Goal: Information Seeking & Learning: Learn about a topic

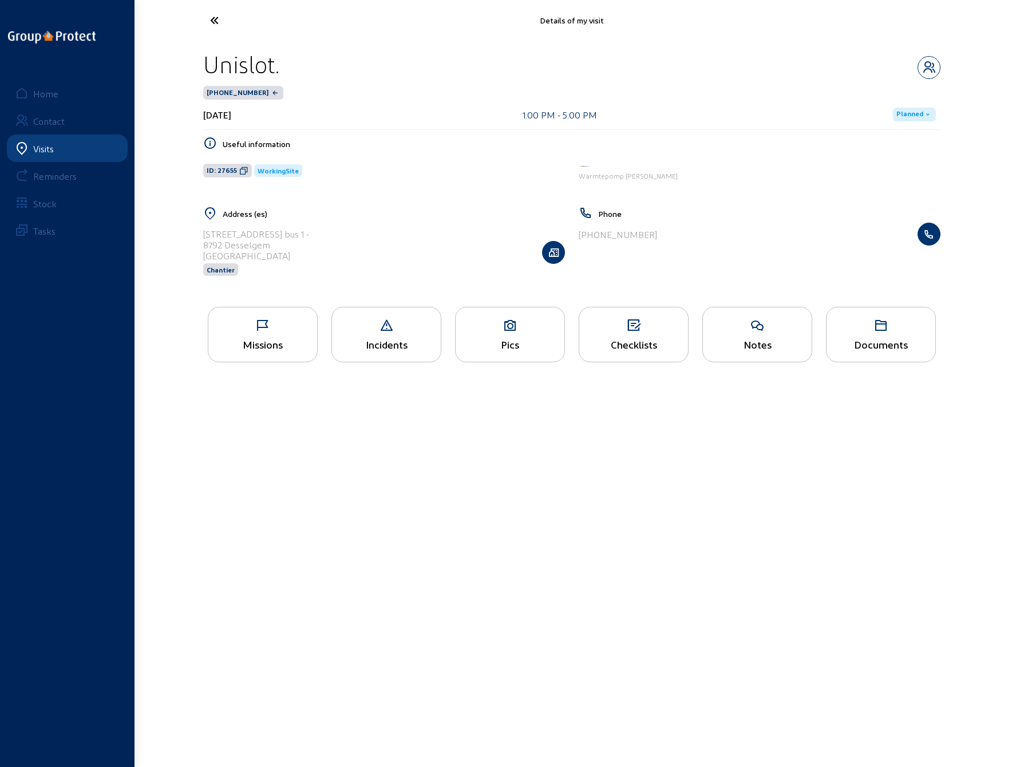
click at [214, 28] on icon at bounding box center [256, 20] width 105 height 20
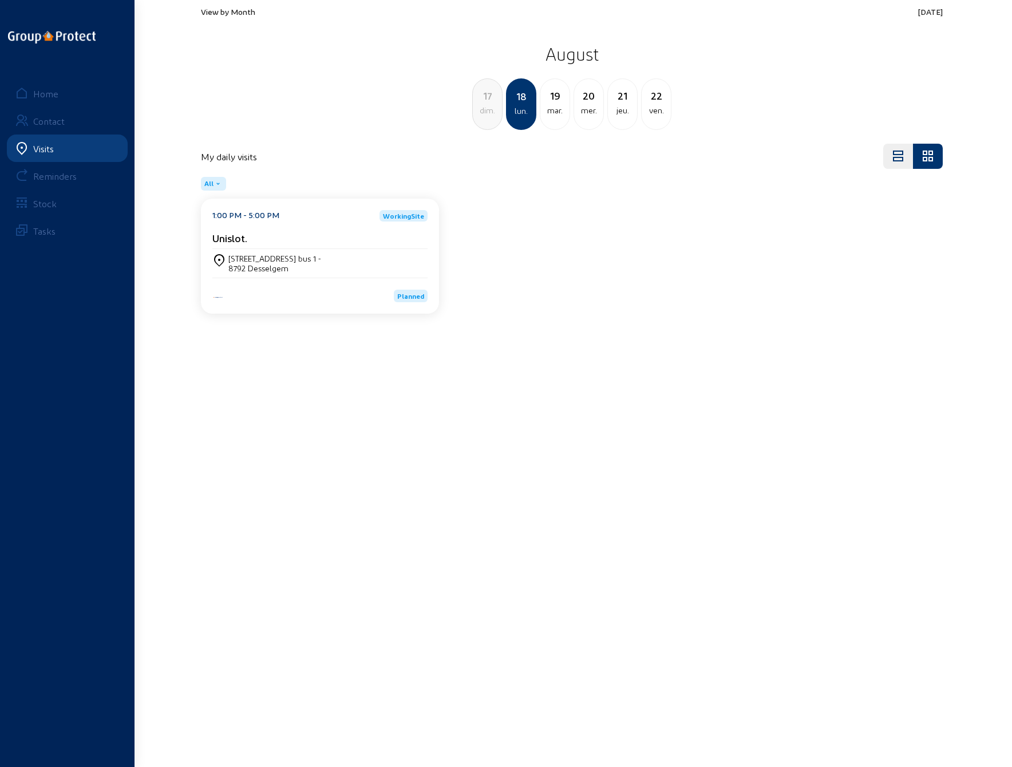
click at [240, 240] on cam-card-title "Unislot." at bounding box center [229, 238] width 35 height 12
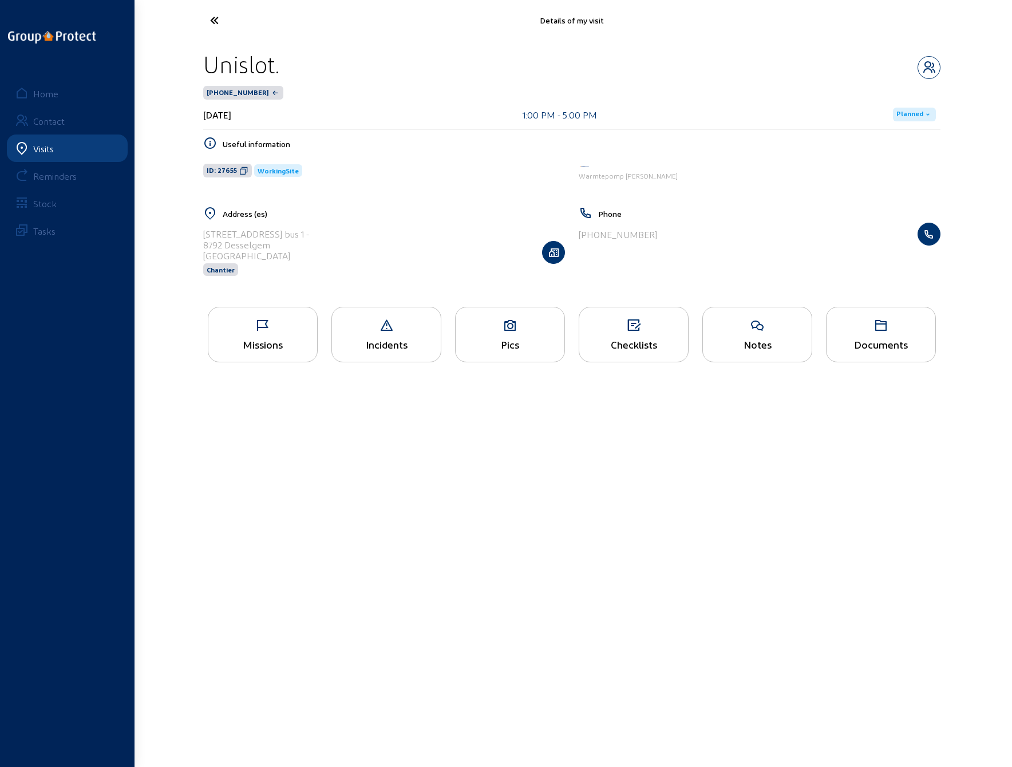
click at [212, 17] on icon at bounding box center [256, 20] width 105 height 20
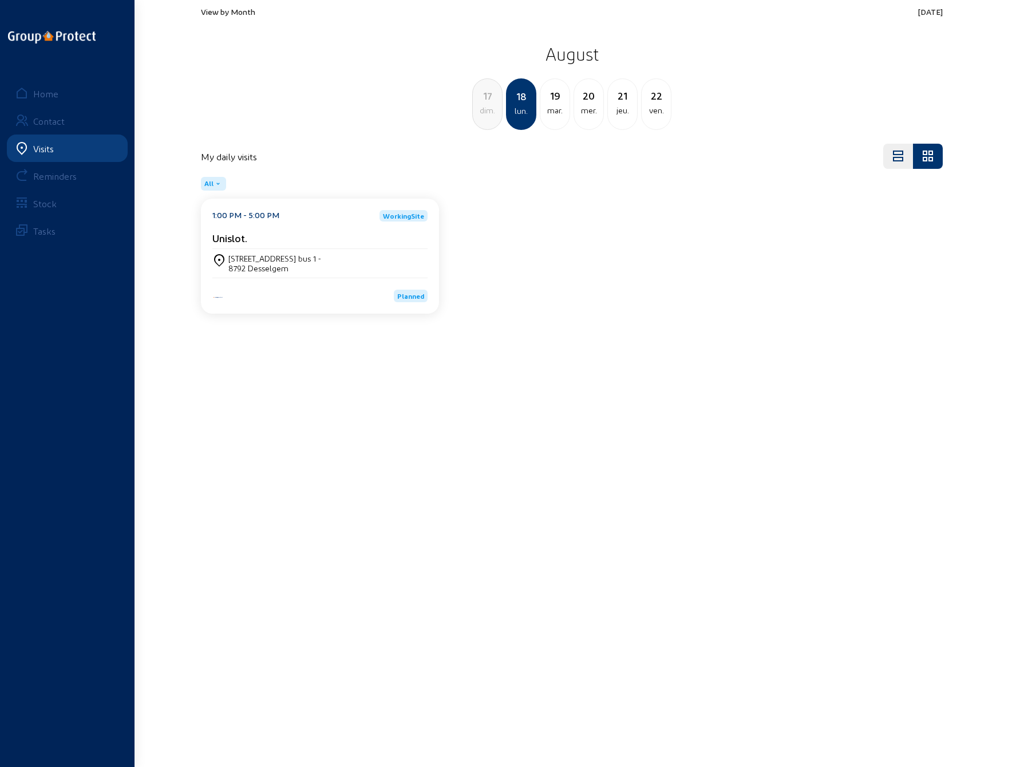
click at [273, 263] on div "8792 Desselgem" at bounding box center [274, 268] width 93 height 10
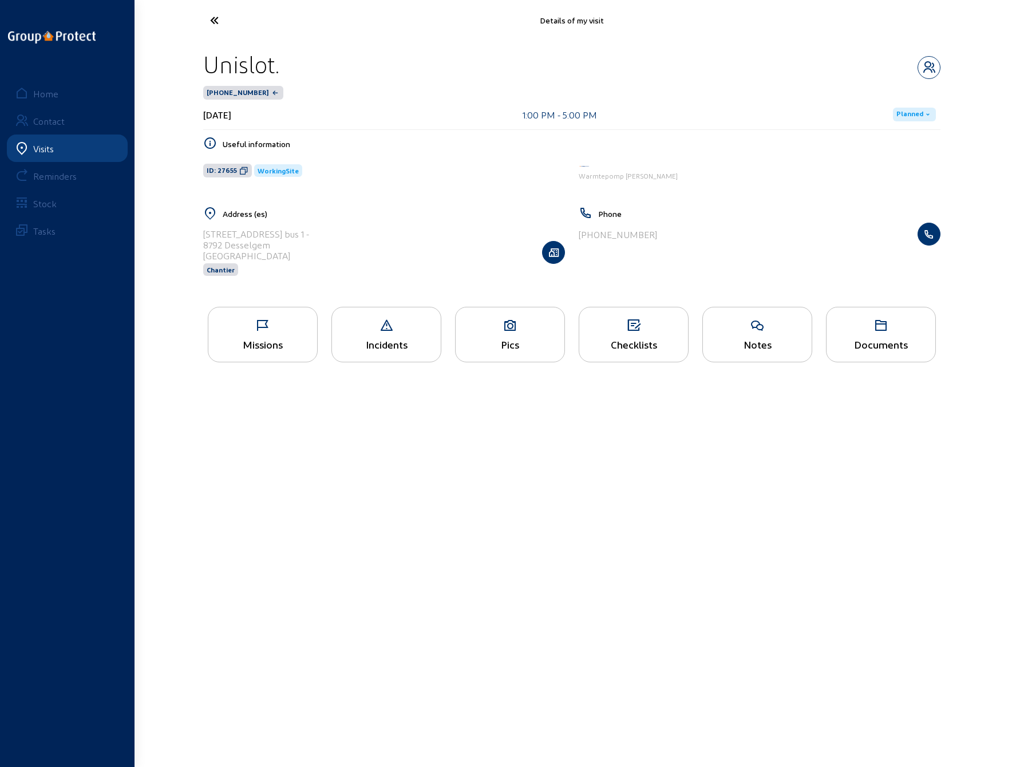
click at [258, 332] on div "Missions" at bounding box center [263, 335] width 110 height 56
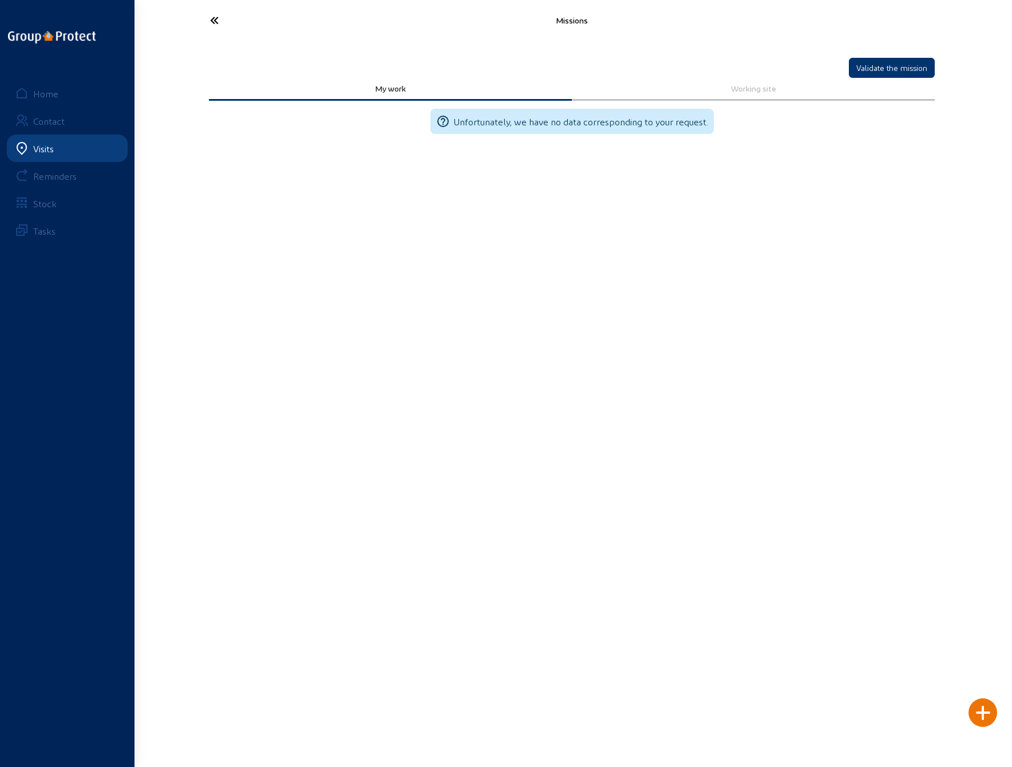
click at [215, 18] on icon at bounding box center [256, 20] width 105 height 20
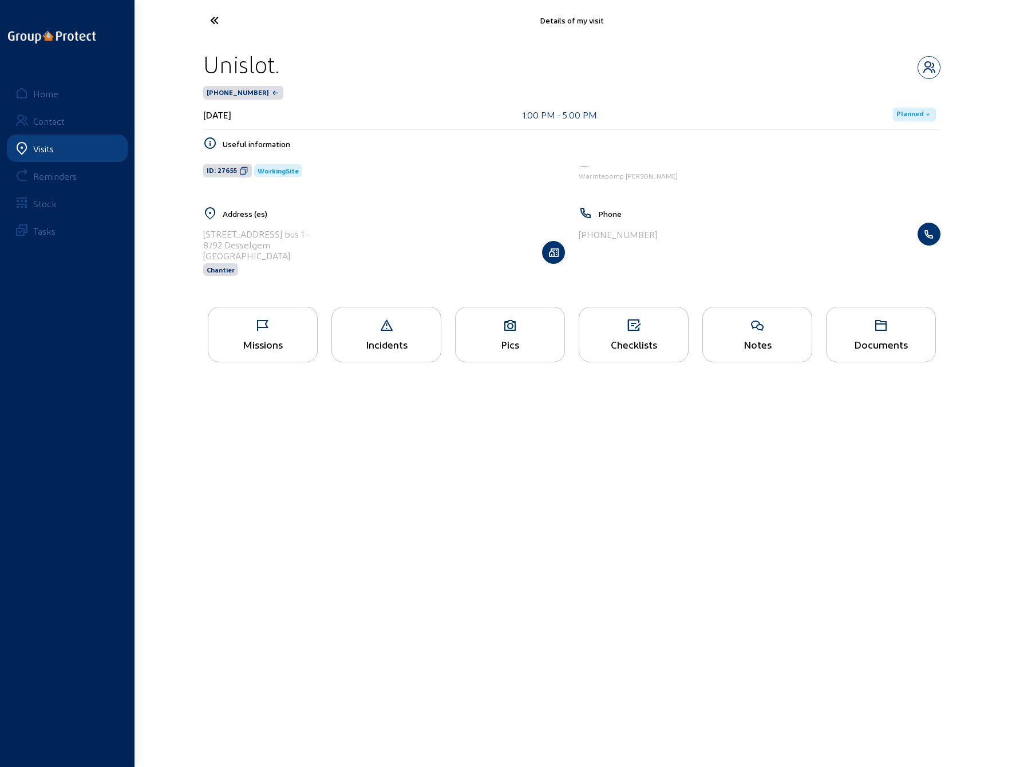
click at [498, 332] on div "Pics" at bounding box center [510, 335] width 110 height 56
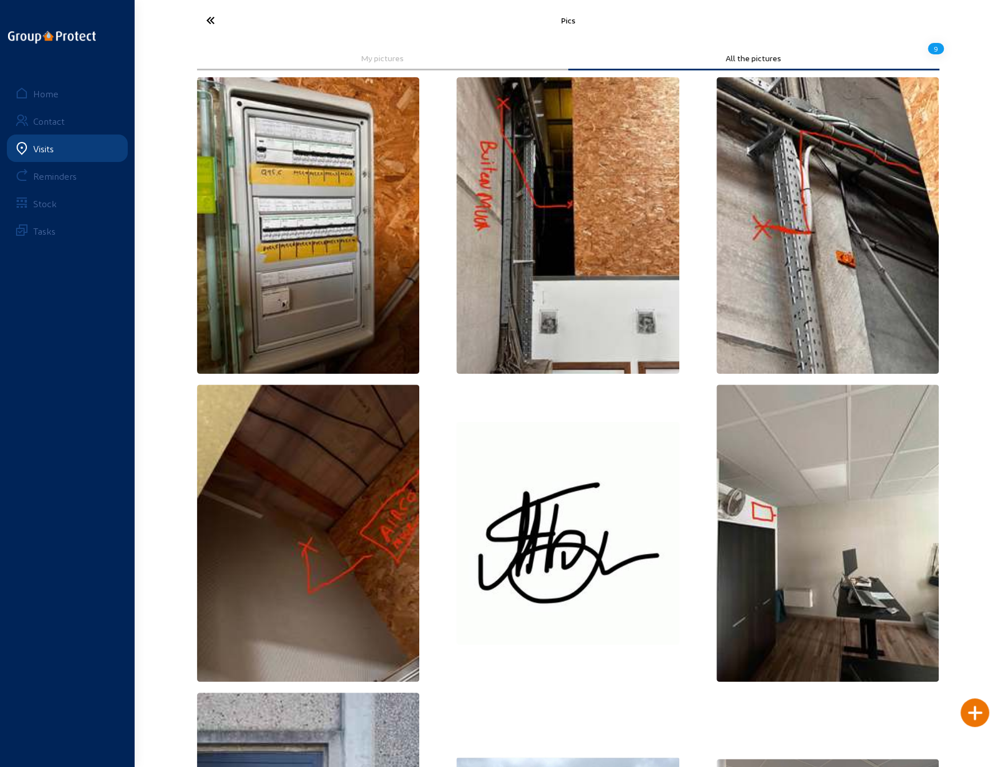
click at [482, 244] on img at bounding box center [567, 225] width 223 height 297
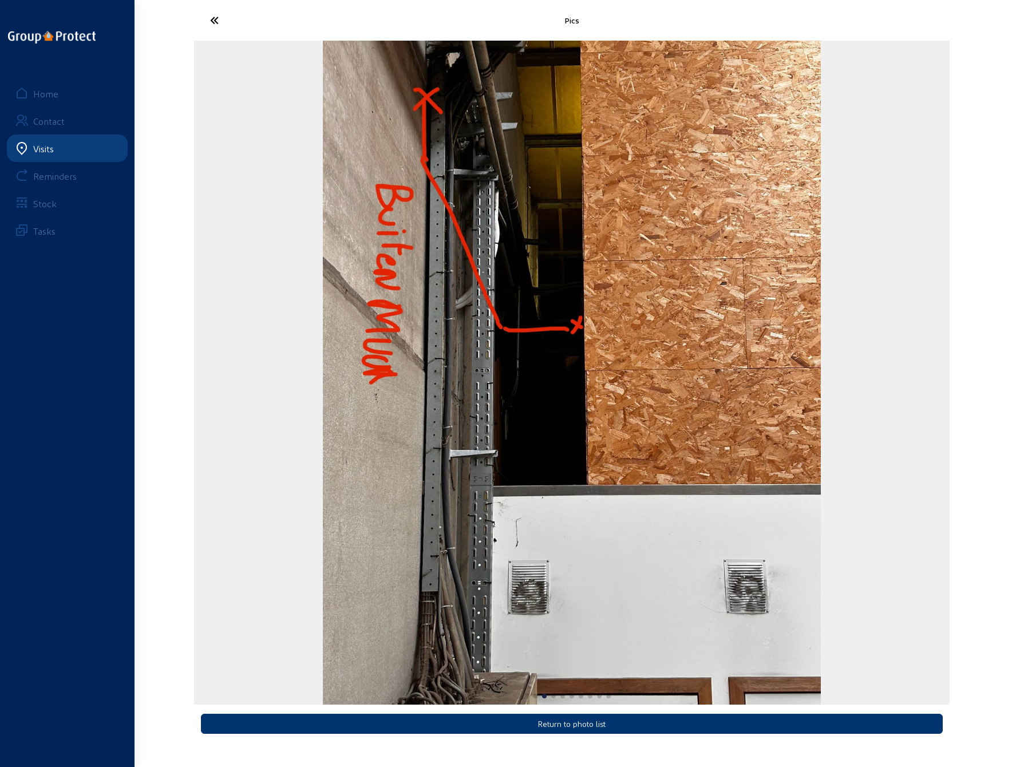
click at [218, 18] on icon at bounding box center [256, 20] width 105 height 20
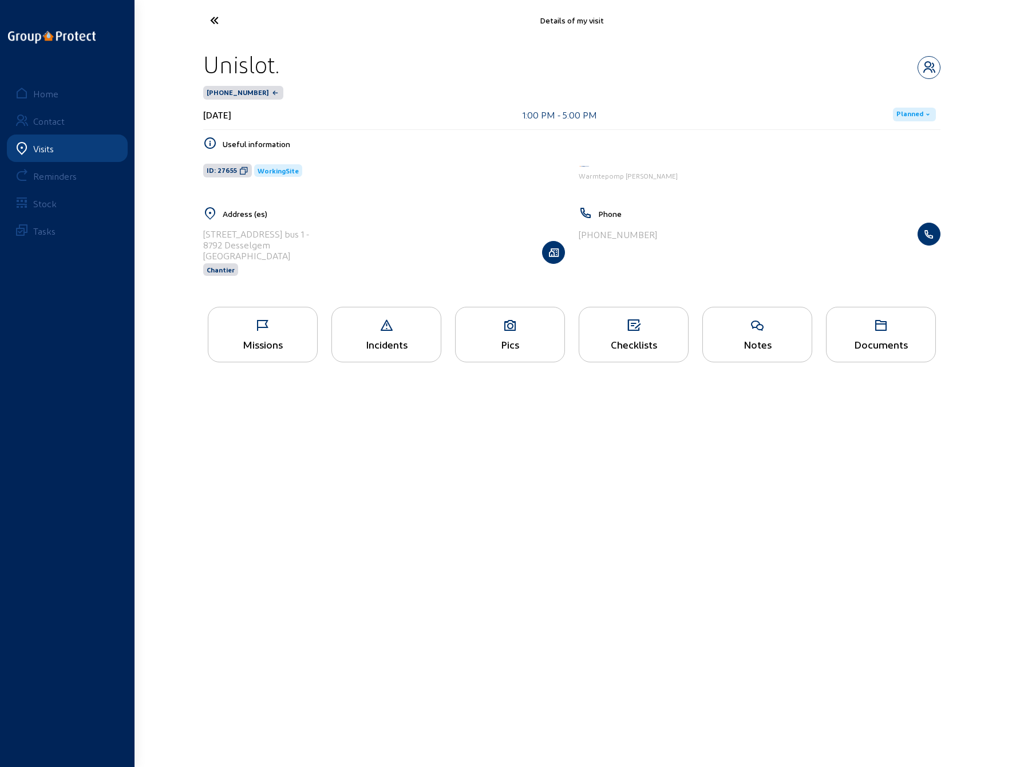
click at [504, 319] on icon at bounding box center [510, 326] width 109 height 14
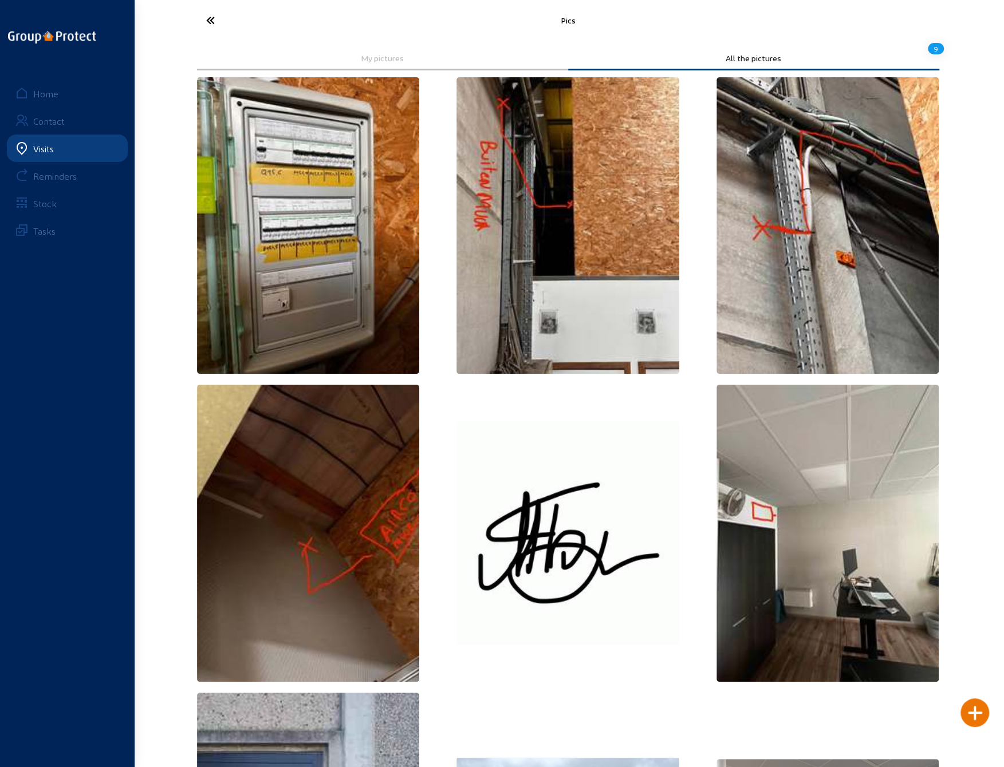
click at [831, 190] on img at bounding box center [827, 225] width 223 height 297
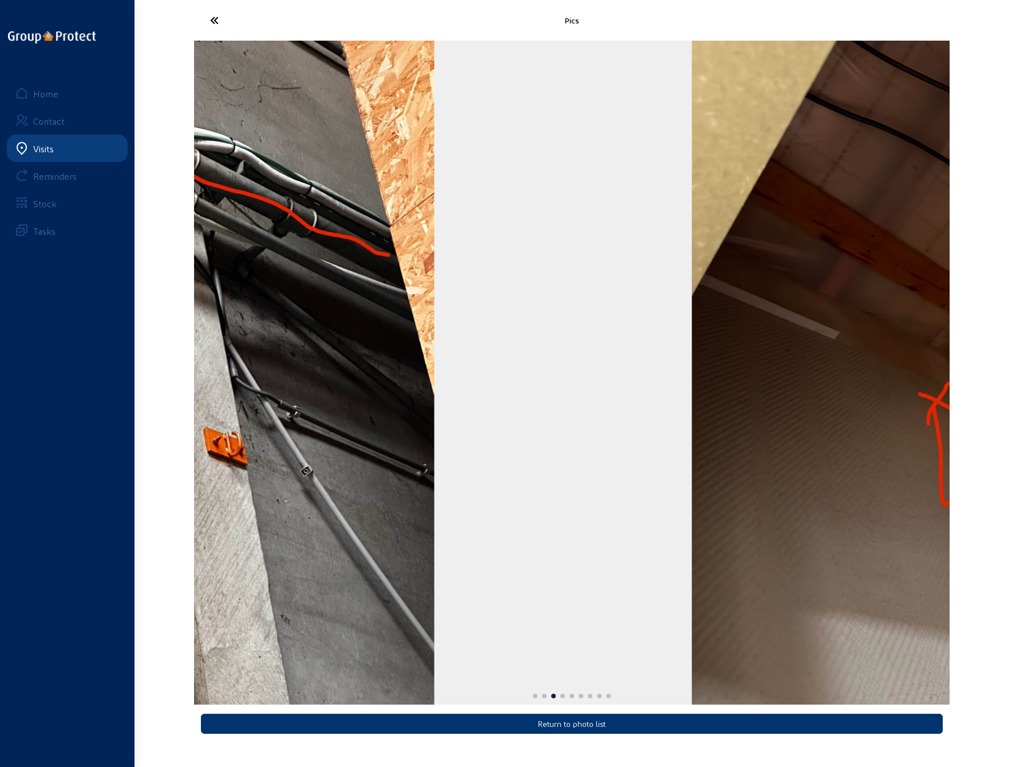
click at [370, 330] on img "3 / 9" at bounding box center [185, 373] width 498 height 664
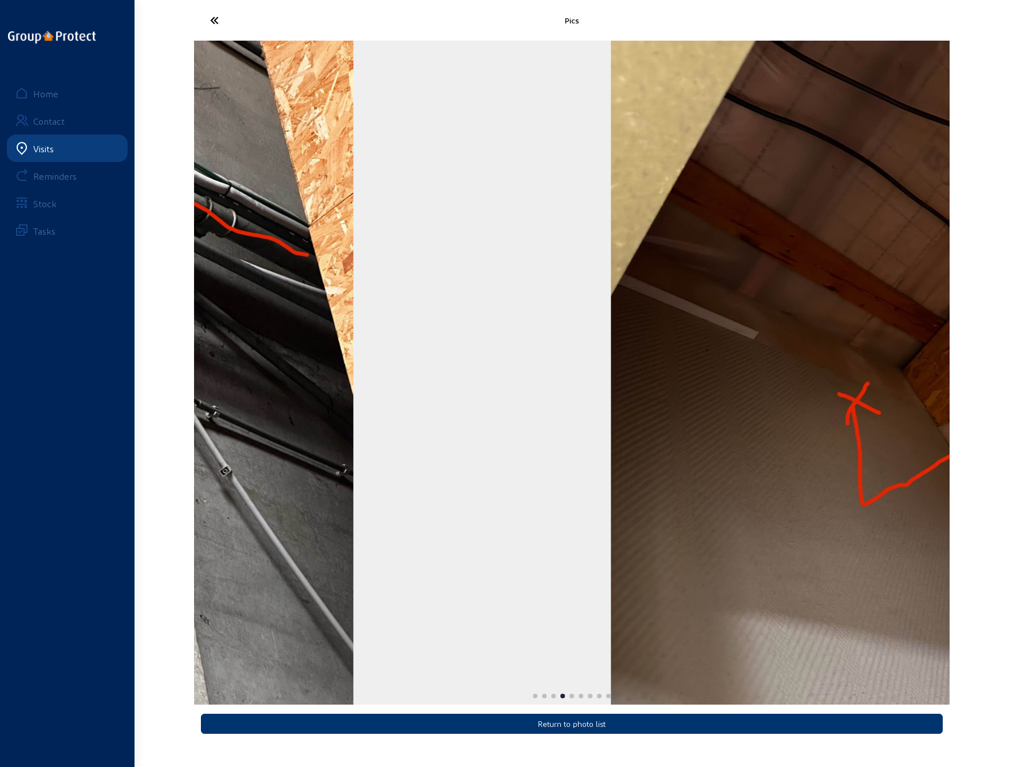
click at [857, 363] on img "4 / 9" at bounding box center [860, 373] width 498 height 664
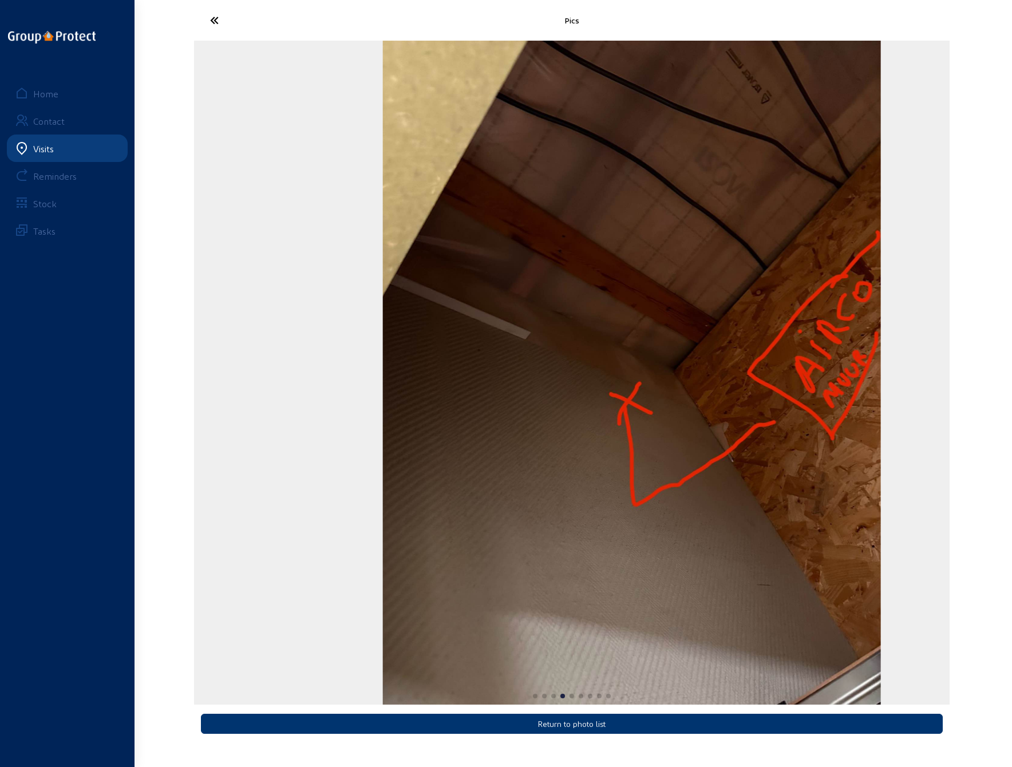
click at [429, 354] on img "4 / 9" at bounding box center [632, 373] width 498 height 664
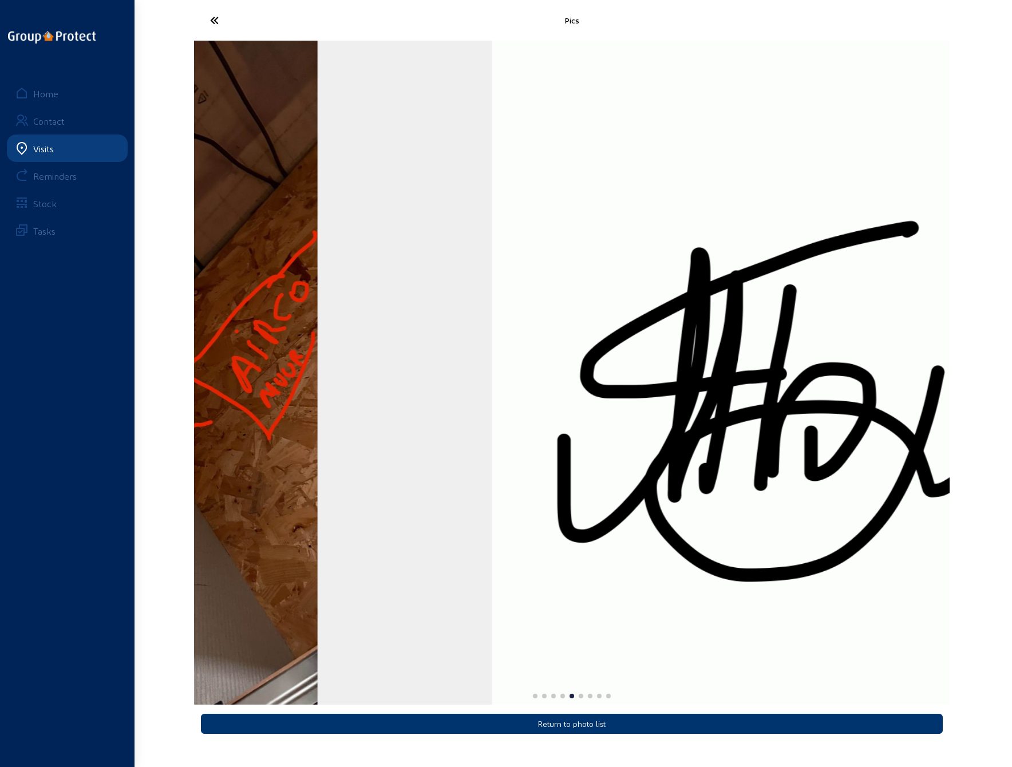
click at [133, 370] on div "Pics Return to photo list Home Contact Visits Reminders Stock Tasks" at bounding box center [506, 374] width 1012 height 749
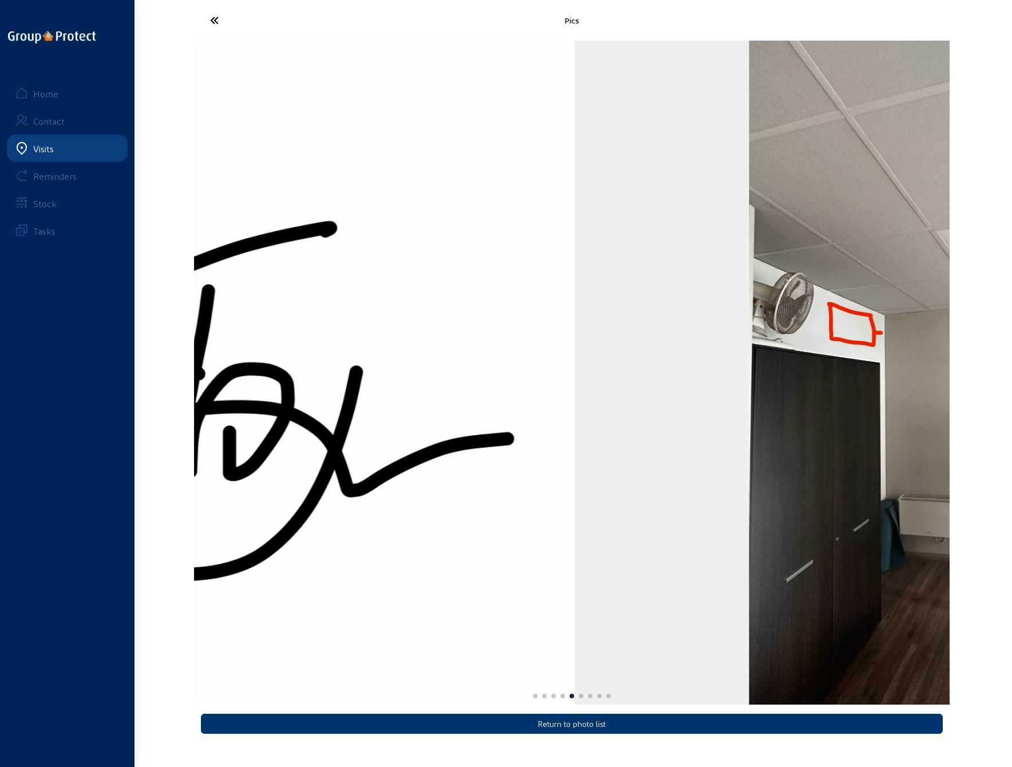
click at [222, 367] on img "5 / 9" at bounding box center [243, 373] width 664 height 664
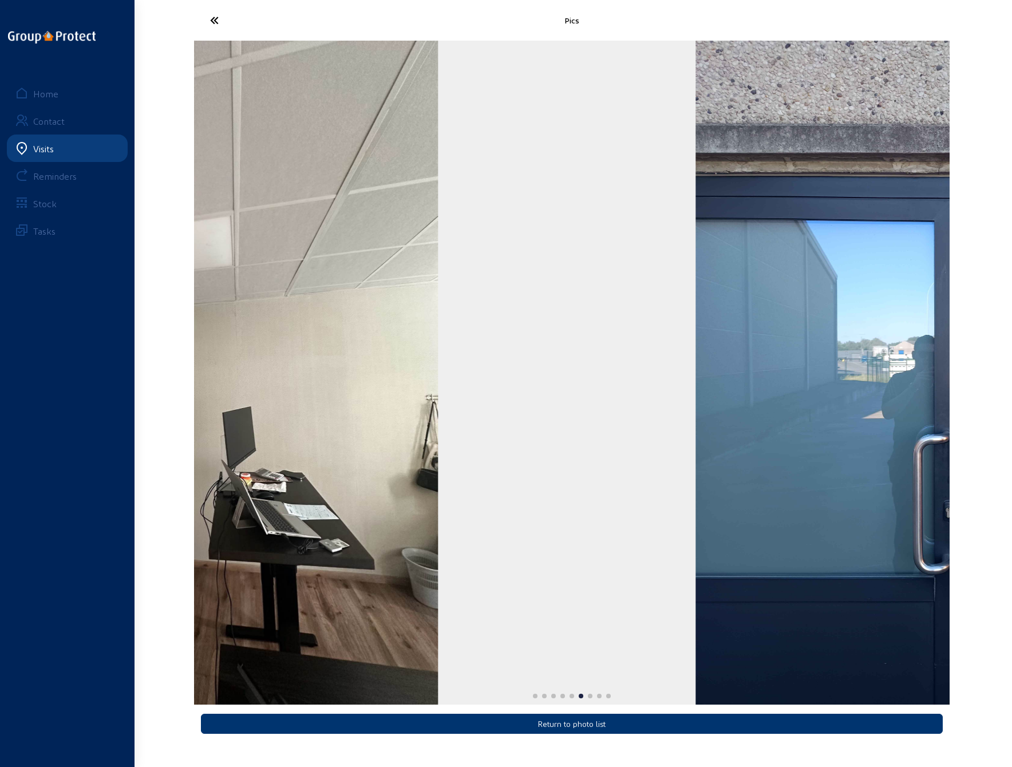
click at [224, 381] on img "6 / 9" at bounding box center [189, 373] width 498 height 664
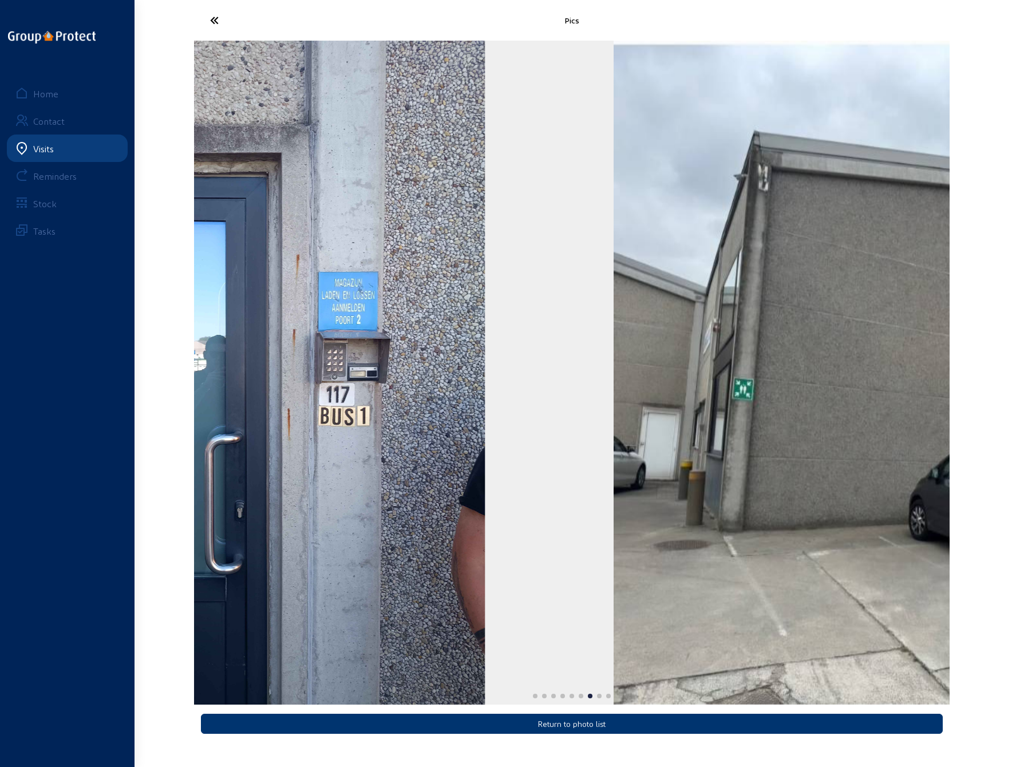
click at [219, 369] on img "7 / 9" at bounding box center [236, 373] width 498 height 664
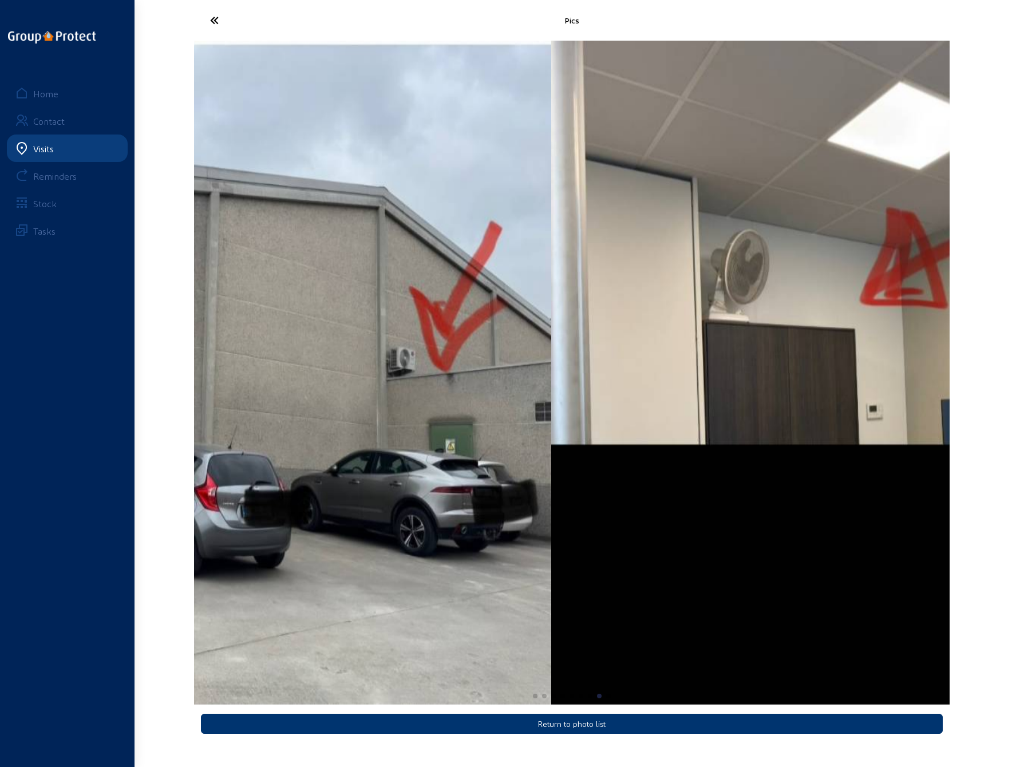
click at [196, 374] on img "8 / 9" at bounding box center [174, 373] width 756 height 664
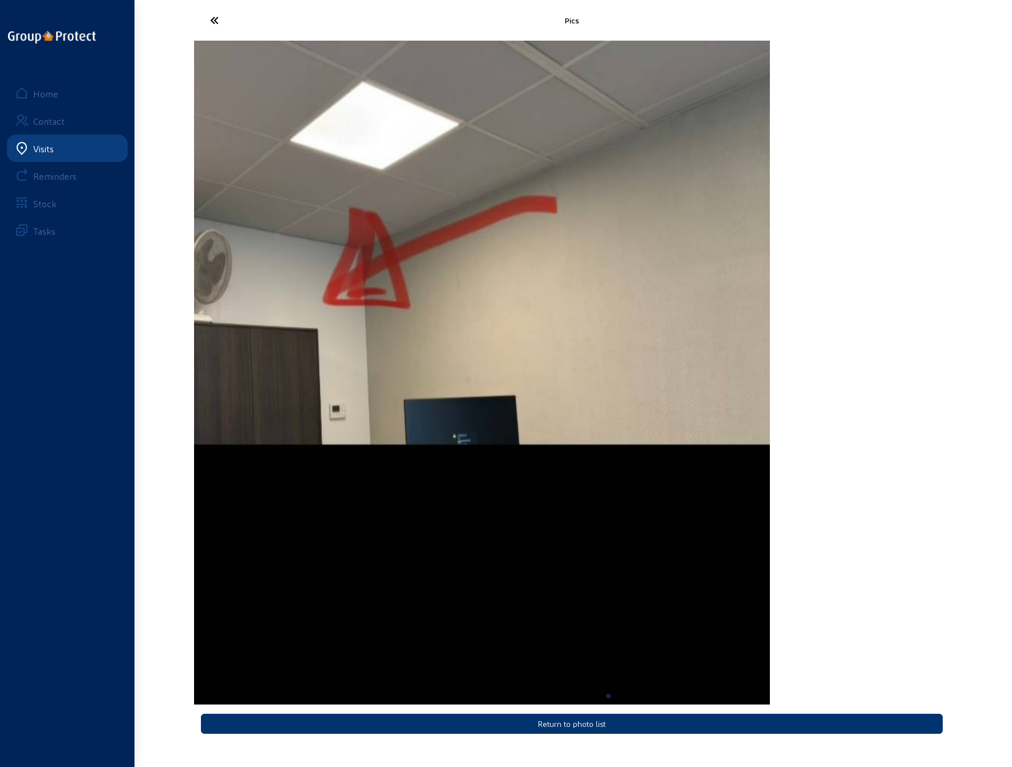
click at [128, 364] on div "Pics Return to photo list Home Contact Visits Reminders Stock Tasks" at bounding box center [506, 374] width 1012 height 749
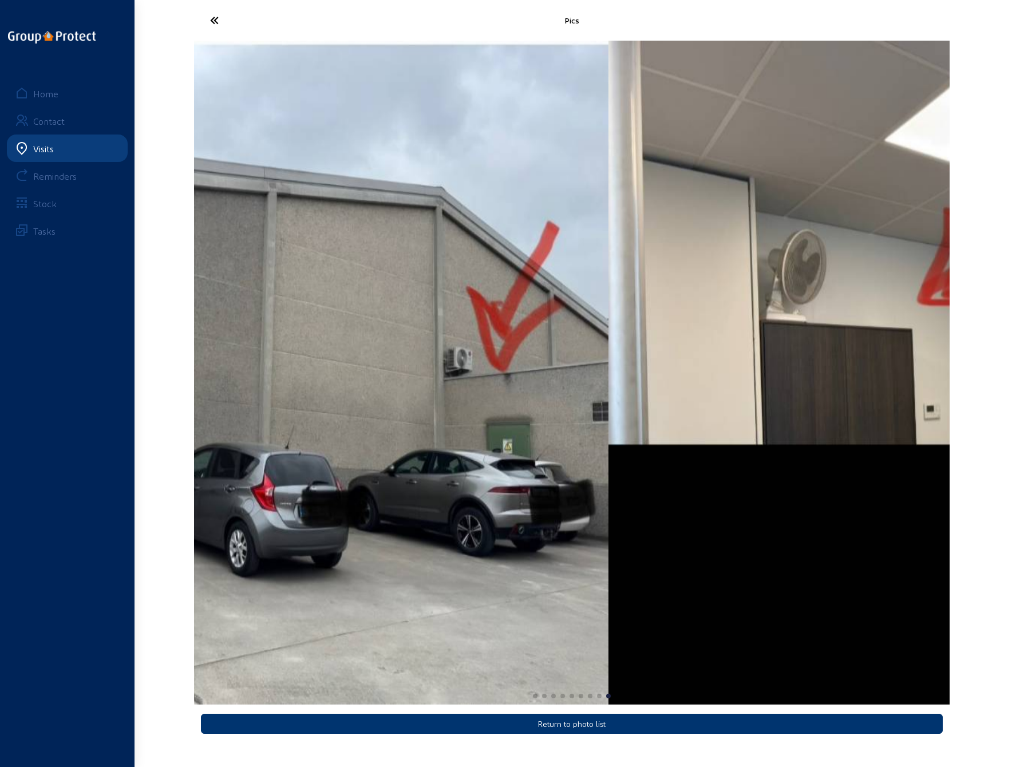
click at [863, 367] on img "9 / 9" at bounding box center [987, 373] width 756 height 664
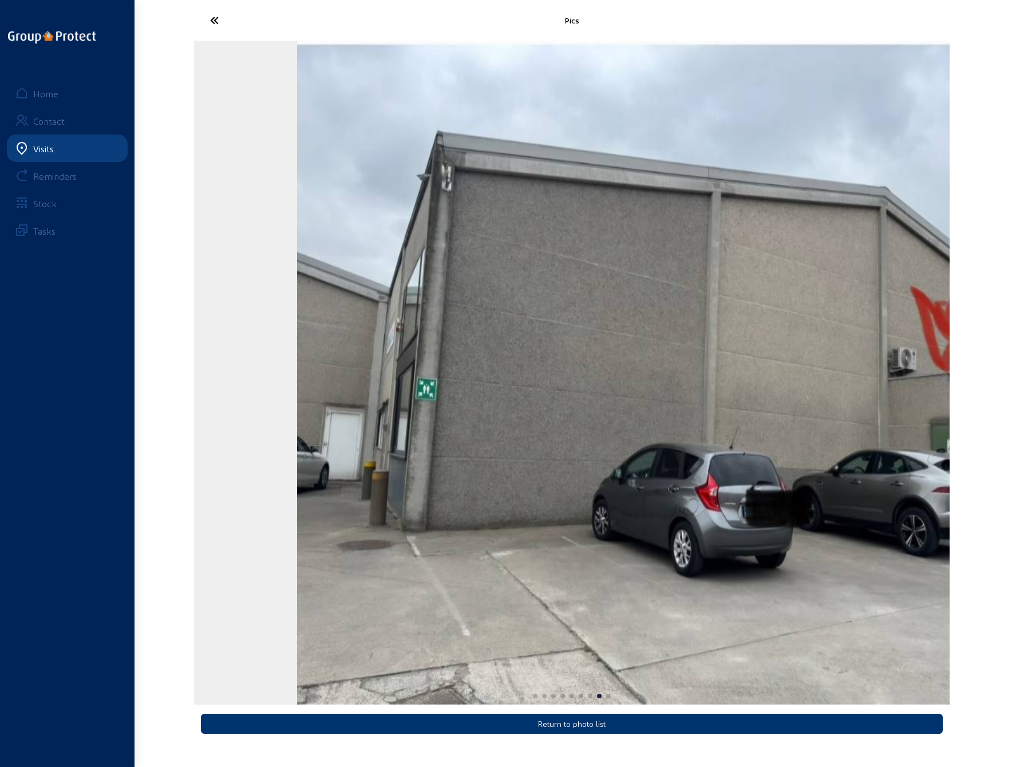
click at [954, 367] on div "Pics Return to photo list Home Contact Visits Reminders Stock Tasks" at bounding box center [506, 374] width 1012 height 749
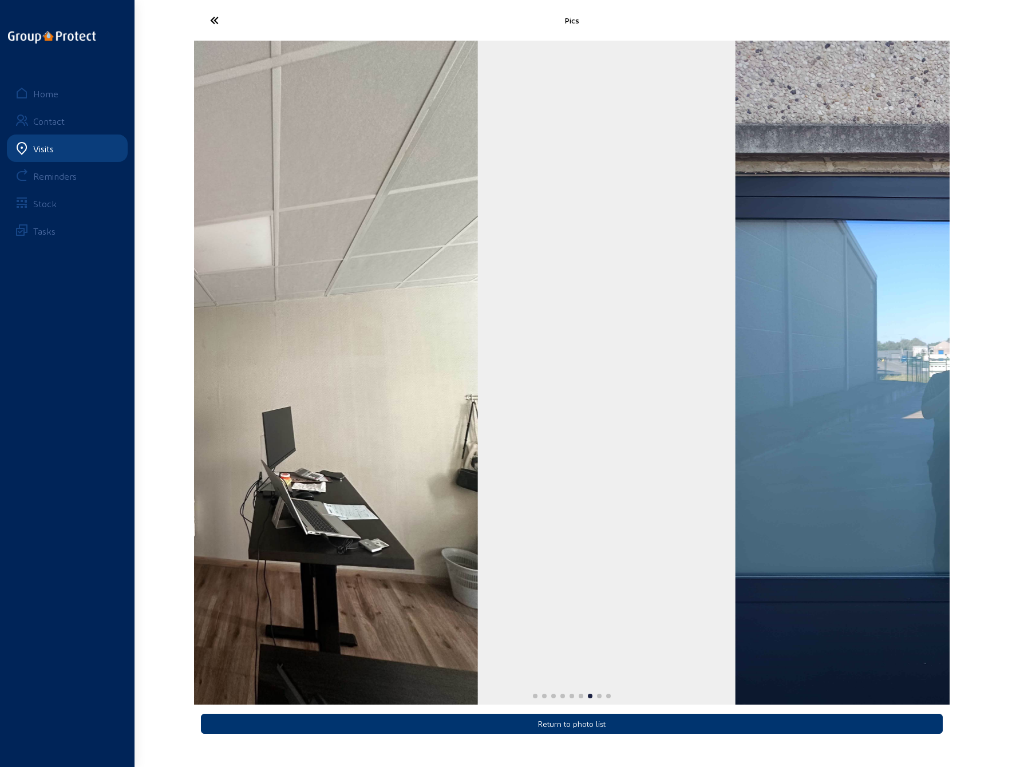
click at [945, 377] on img "7 / 9" at bounding box center [985, 373] width 498 height 664
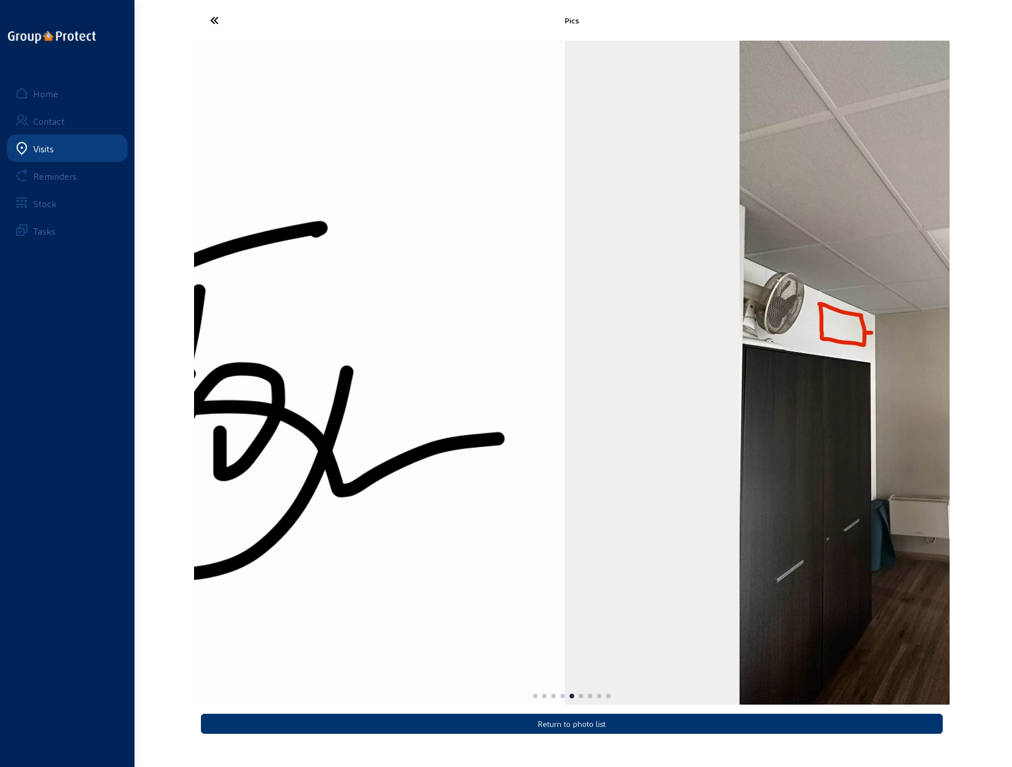
click at [923, 381] on img "6 / 9" at bounding box center [989, 373] width 498 height 664
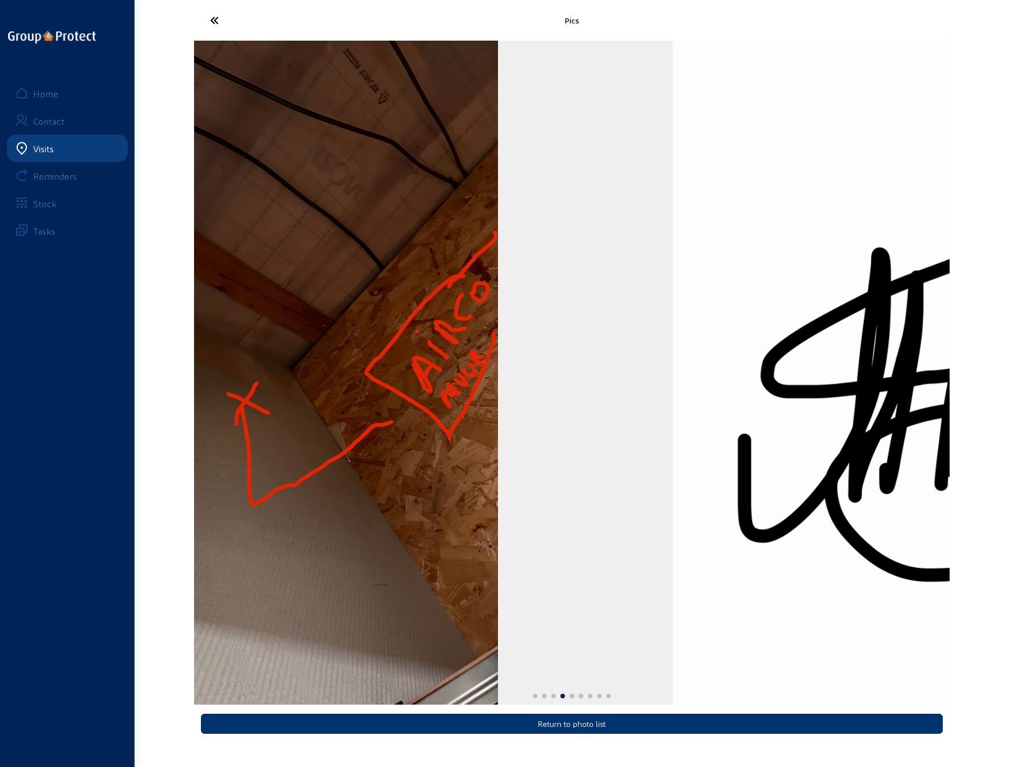
click at [904, 382] on img "5 / 9" at bounding box center [1005, 373] width 664 height 664
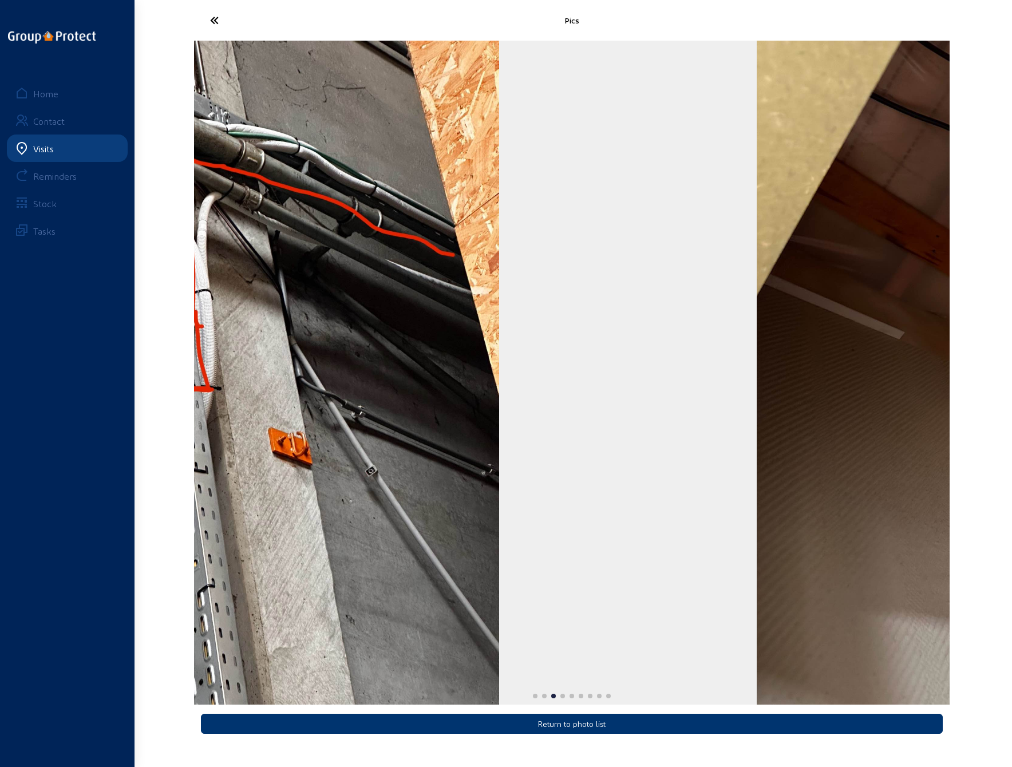
click at [909, 382] on img "4 / 9" at bounding box center [1006, 373] width 498 height 664
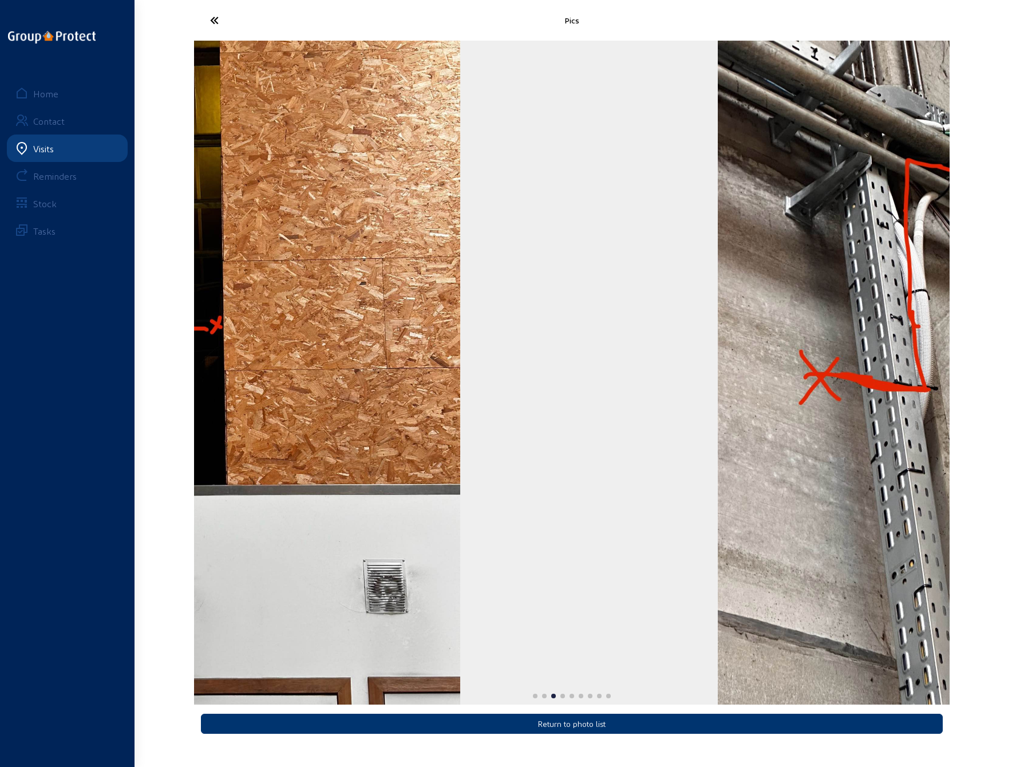
click at [943, 384] on img "3 / 9" at bounding box center [967, 373] width 498 height 664
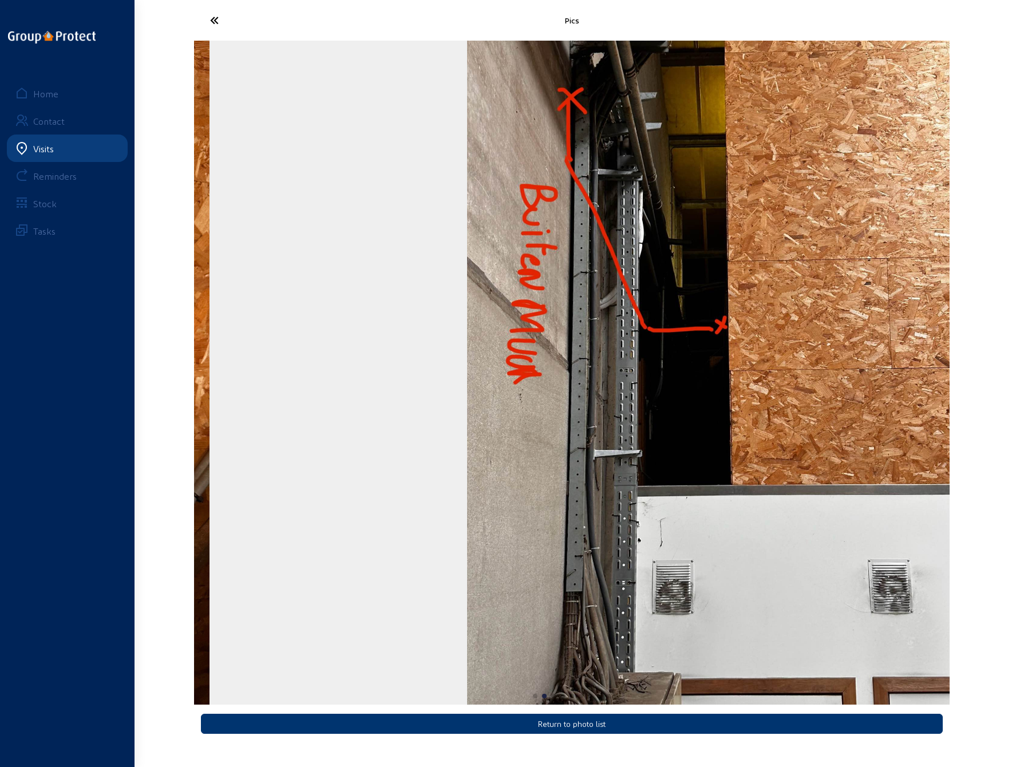
click at [968, 372] on div "Pics Return to photo list Home Contact Visits Reminders Stock Tasks" at bounding box center [506, 374] width 1012 height 749
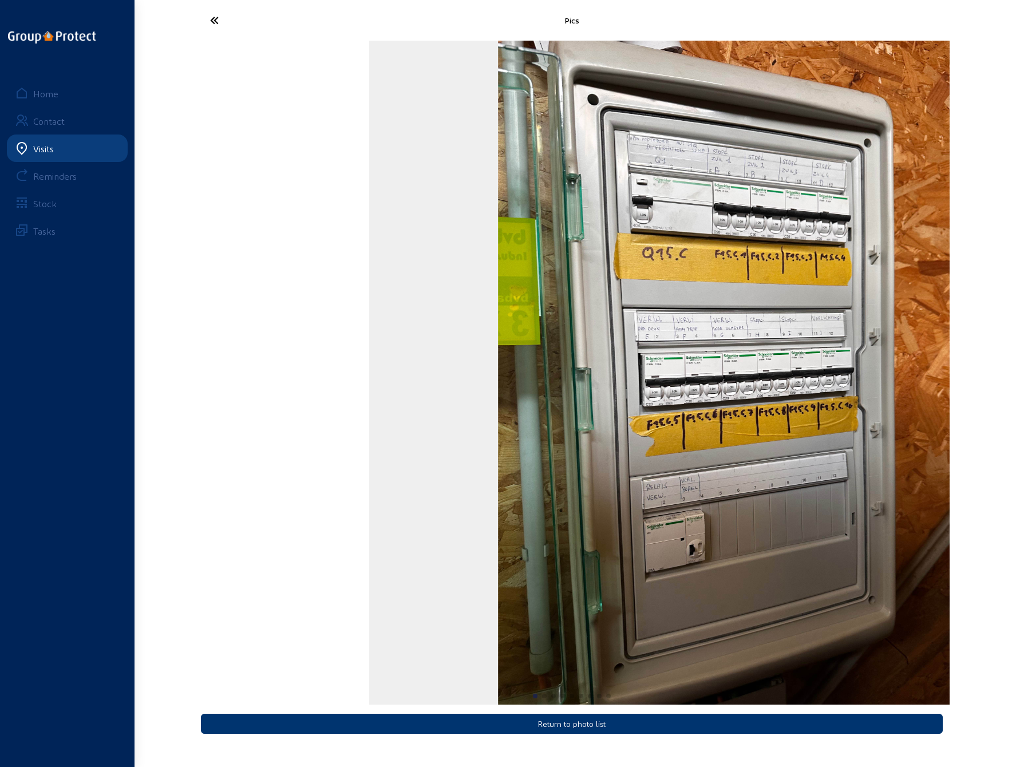
click at [1012, 365] on html "Pics Return to photo list Home Contact Visits Reminders Stock Tasks" at bounding box center [506, 383] width 1012 height 767
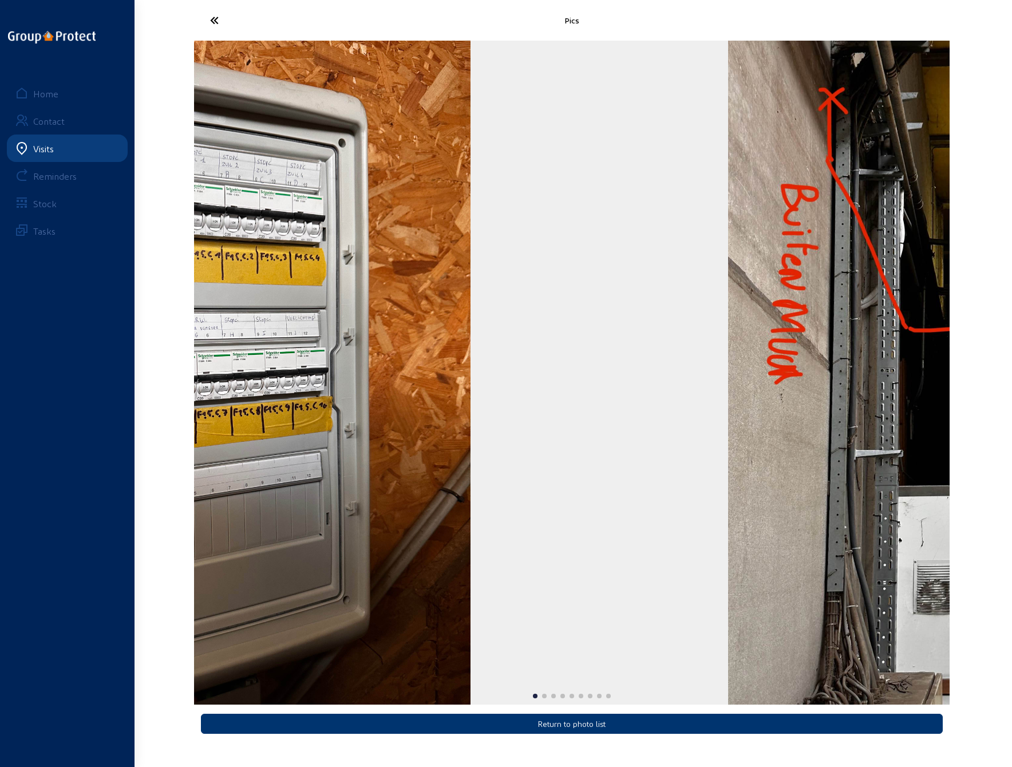
click at [110, 399] on div "Pics Return to photo list Home Contact Visits Reminders Stock Tasks" at bounding box center [506, 374] width 1012 height 749
